Goal: Task Accomplishment & Management: Complete application form

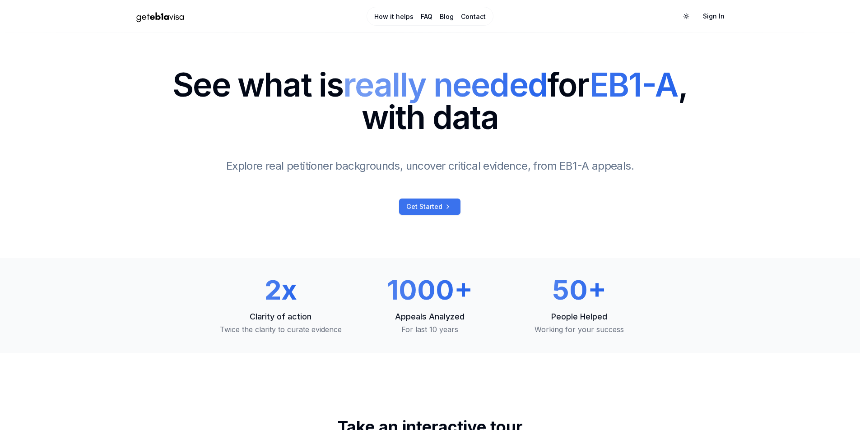
click at [427, 206] on span "Get Started" at bounding box center [424, 206] width 36 height 9
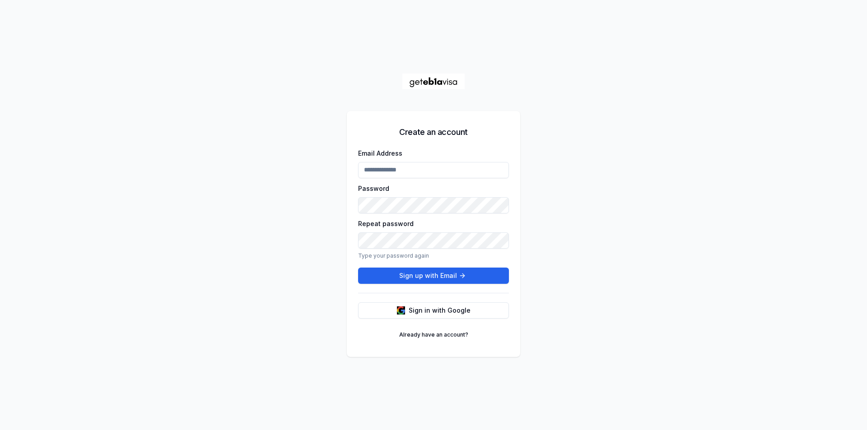
click at [406, 167] on input "Email Address" at bounding box center [433, 170] width 151 height 16
click at [229, 279] on div "Create an account Email Address Password Repeat password Type your password aga…" at bounding box center [433, 215] width 867 height 430
click at [403, 313] on img at bounding box center [401, 311] width 8 height 8
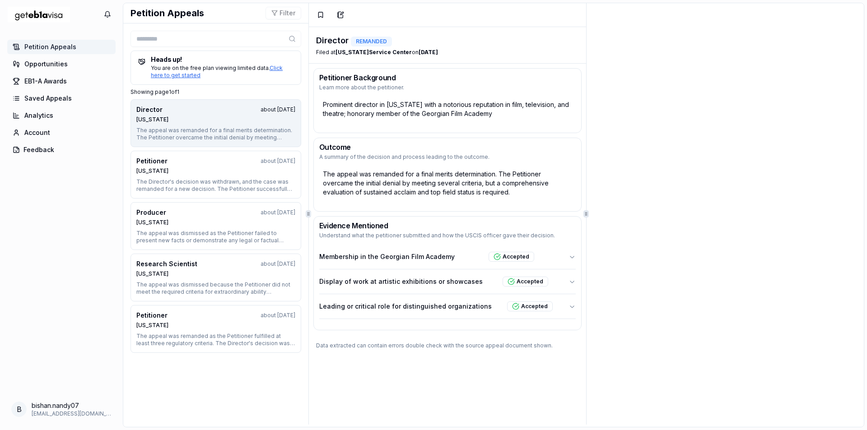
click at [38, 229] on div "Petition Appeals Opportunities EB1-A Awards Saved Appeals Analytics Account Fee…" at bounding box center [61, 217] width 123 height 358
